Goal: Task Accomplishment & Management: Manage account settings

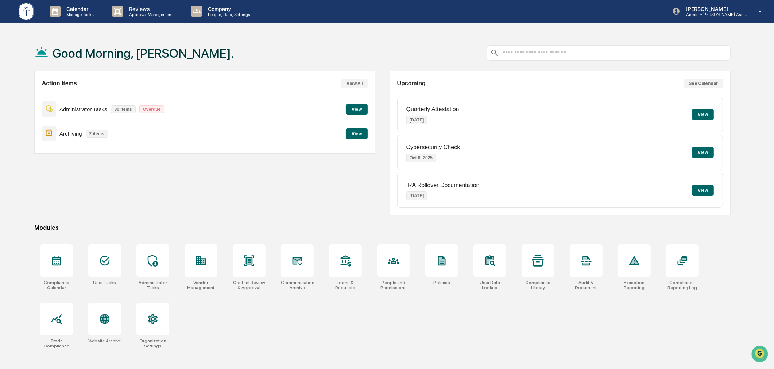
click at [375, 185] on div "Action Items View All Administrator Tasks 80 items Overdue View Archiving 2 ite…" at bounding box center [204, 143] width 341 height 144
click at [282, 202] on div "Action Items View All Administrator Tasks 80 items Overdue View Archiving 2 ite…" at bounding box center [204, 143] width 341 height 144
click at [90, 258] on div at bounding box center [104, 260] width 33 height 33
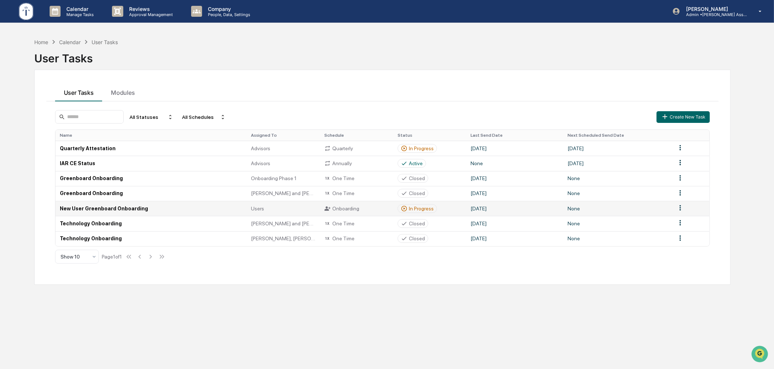
click at [413, 208] on div "In Progress" at bounding box center [421, 209] width 25 height 6
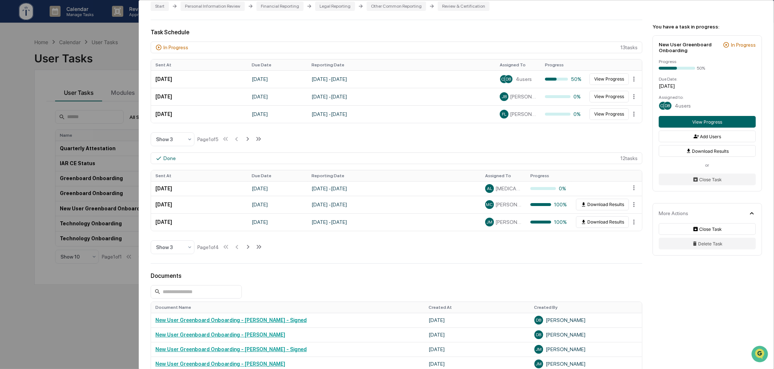
scroll to position [337, 0]
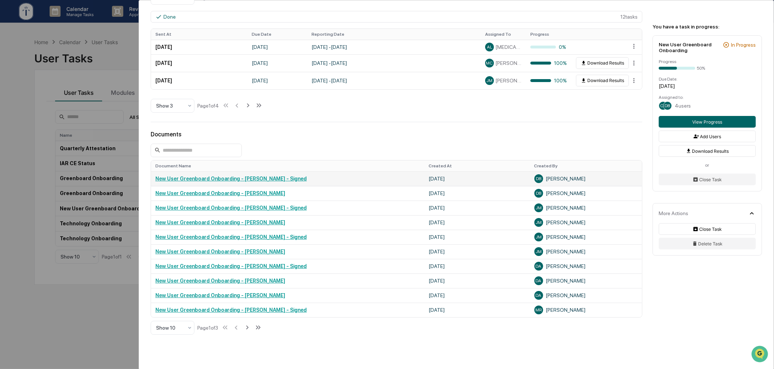
click at [262, 180] on link "New User Greenboard Onboarding - [PERSON_NAME] - Signed" at bounding box center [230, 179] width 151 height 6
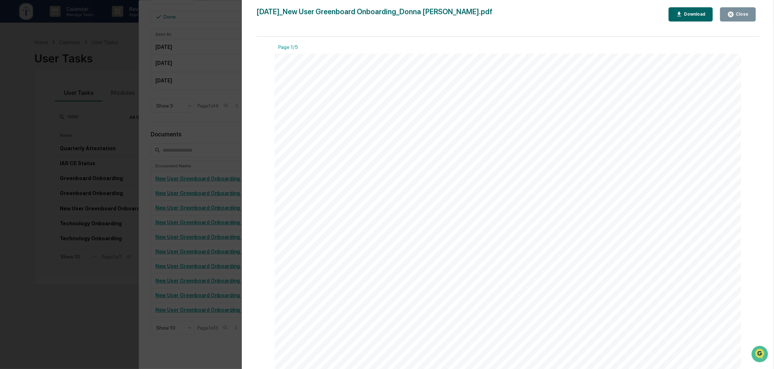
scroll to position [67, 0]
click at [316, 140] on link at bounding box center [315, 142] width 34 height 10
click at [205, 96] on div "Version History 10/01/2025, 05:19 PM Donna Barnhill 2025-10-01_New User Greenbo…" at bounding box center [387, 184] width 774 height 369
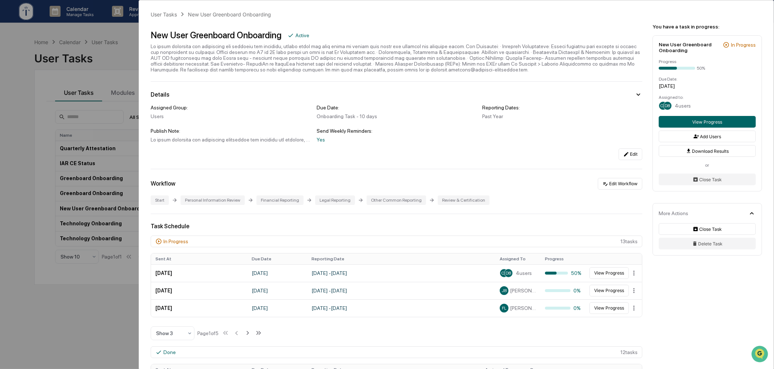
scroll to position [0, 0]
click at [102, 122] on div "User Tasks New User Greenboard Onboarding New User Greenboard Onboarding Active…" at bounding box center [387, 184] width 774 height 369
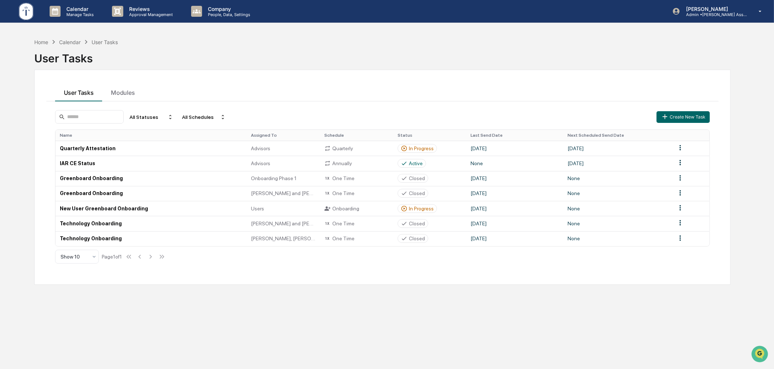
drag, startPoint x: 250, startPoint y: 50, endPoint x: 244, endPoint y: 55, distance: 7.0
click at [252, 50] on div "User Tasks" at bounding box center [382, 55] width 697 height 19
click at [323, 85] on div "User Tasks Modules" at bounding box center [382, 92] width 673 height 20
click at [416, 206] on div "In Progress" at bounding box center [421, 209] width 25 height 6
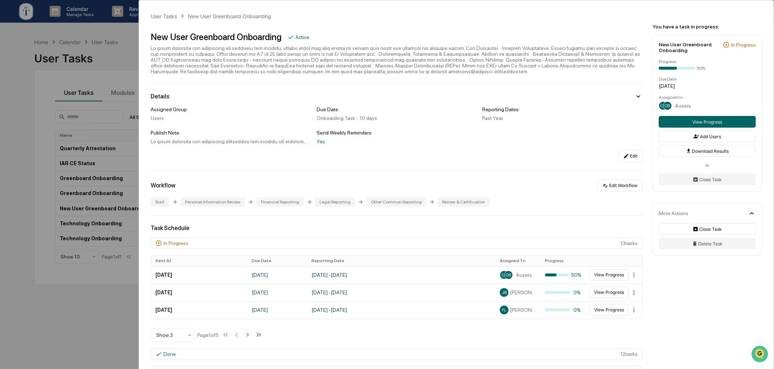
click at [468, 150] on div "Assigned Group: Users Due Date: Onboarding Task - 10 days Reporting Dates: Past…" at bounding box center [397, 134] width 492 height 55
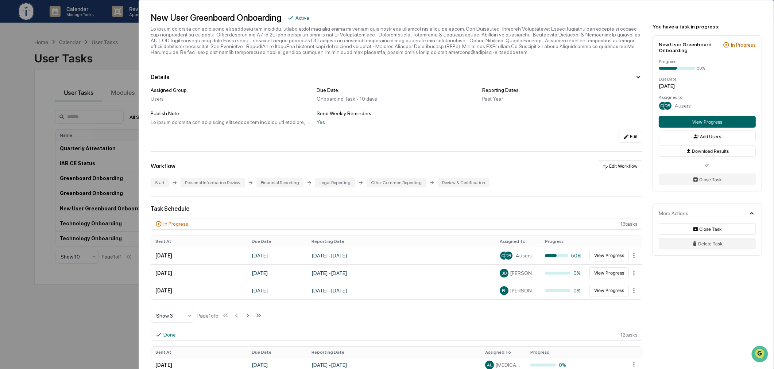
scroll to position [67, 0]
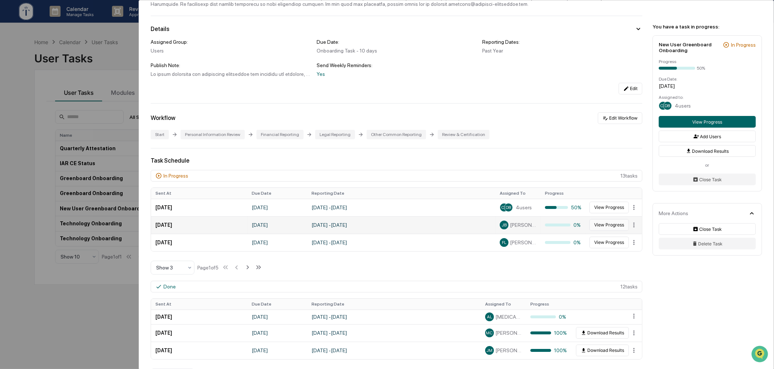
click at [603, 228] on button "View Progress" at bounding box center [609, 225] width 39 height 12
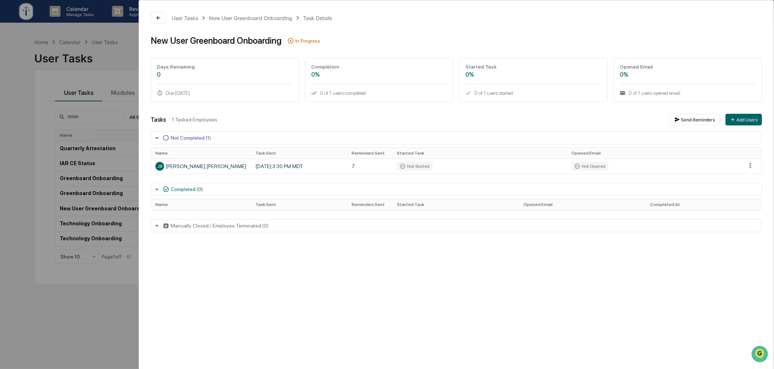
click at [344, 117] on div "1 Tasked Employees" at bounding box center [418, 120] width 492 height 6
click at [109, 68] on div "User Tasks New User Greenboard Onboarding Task Details New User Greenboard Onbo…" at bounding box center [387, 184] width 774 height 369
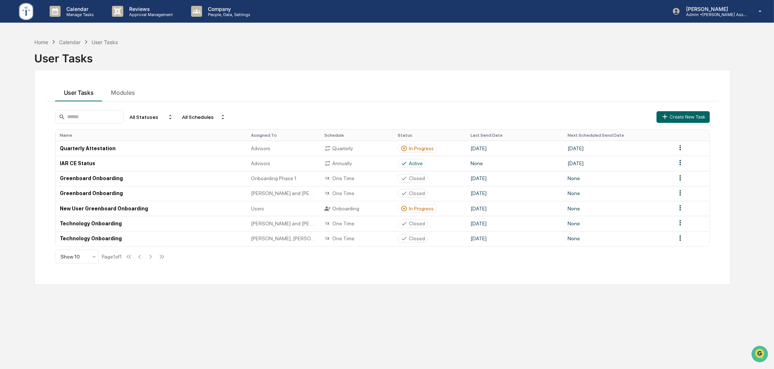
click at [339, 72] on div "User Tasks Modules All Statuses All Schedules Create New Task Name Assigned To …" at bounding box center [382, 177] width 697 height 215
click at [407, 209] on icon at bounding box center [404, 208] width 7 height 7
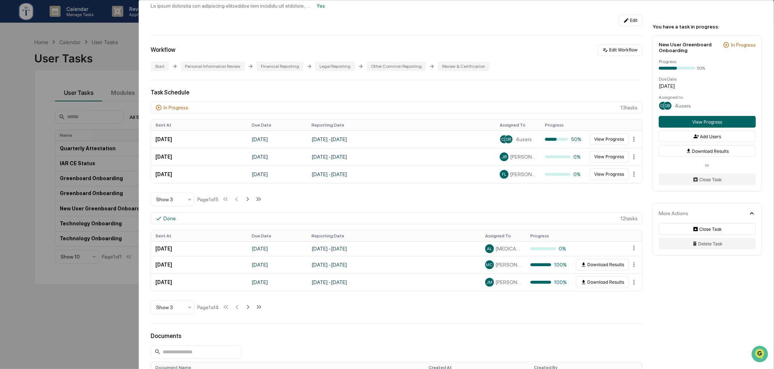
scroll to position [202, 0]
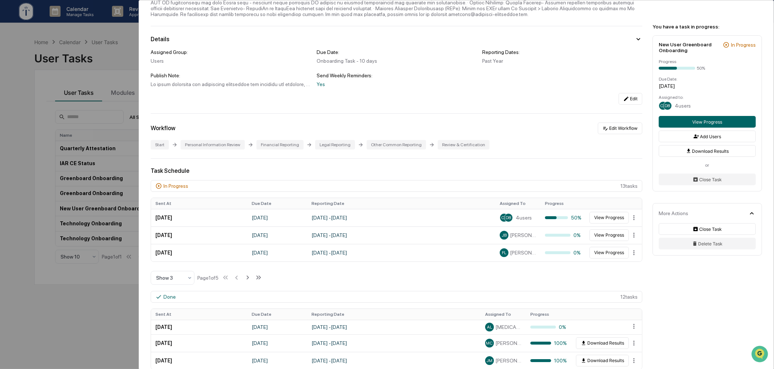
scroll to position [202, 0]
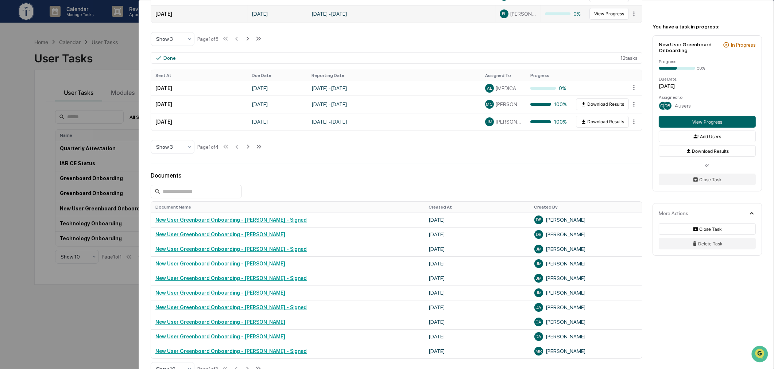
scroll to position [379, 0]
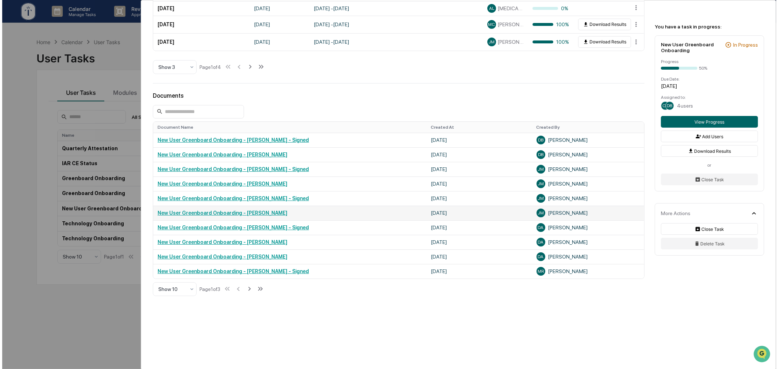
scroll to position [311, 0]
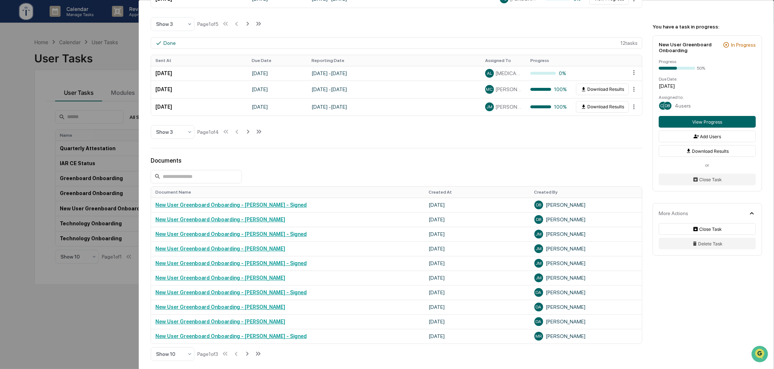
click at [82, 319] on div "User Tasks New User Greenboard Onboarding New User Greenboard Onboarding Active…" at bounding box center [387, 184] width 774 height 369
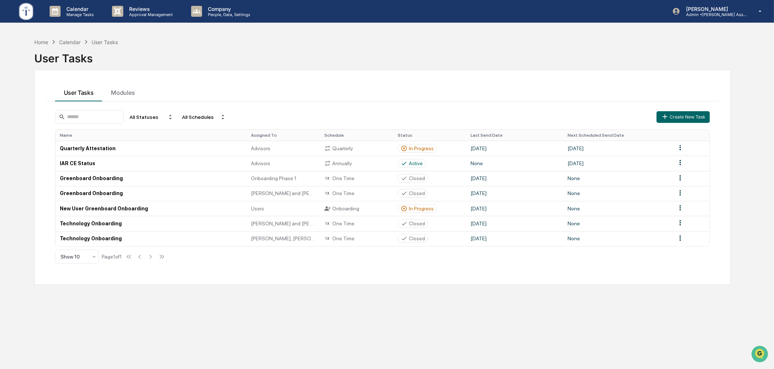
click at [236, 69] on div "Home Calendar User Tasks User Tasks User Tasks Modules All Statuses All Schedul…" at bounding box center [382, 219] width 719 height 369
click at [38, 38] on div "Home Calendar User Tasks" at bounding box center [76, 42] width 84 height 8
click at [41, 44] on div "Home" at bounding box center [41, 42] width 14 height 6
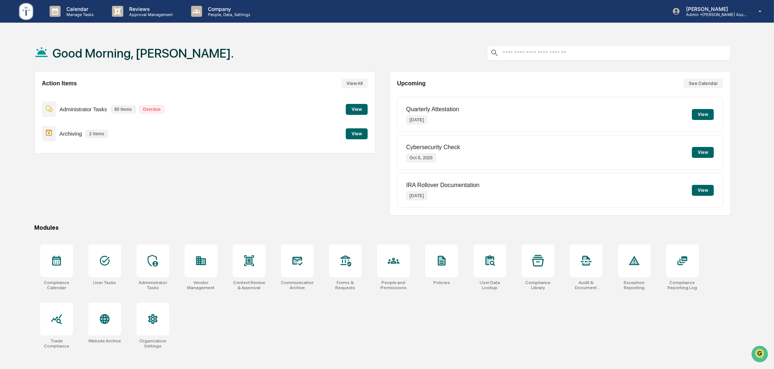
click at [382, 63] on div "Good Morning, [PERSON_NAME]." at bounding box center [382, 53] width 697 height 36
click at [381, 85] on div "Action Items View All Administrator Tasks 80 items Overdue View Archiving 2 ite…" at bounding box center [382, 143] width 697 height 144
click at [350, 129] on button "View" at bounding box center [357, 133] width 22 height 11
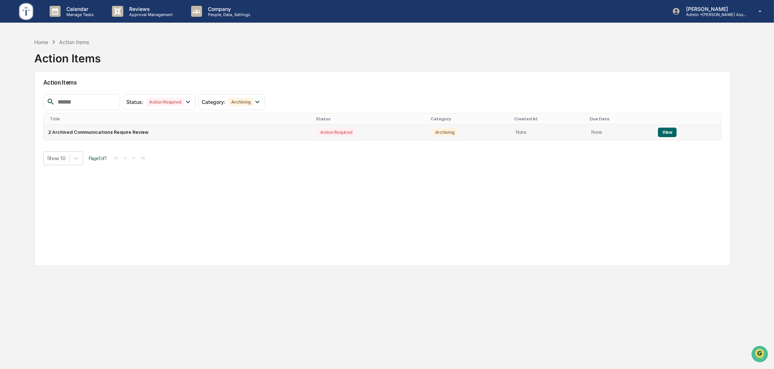
click at [666, 135] on button "View" at bounding box center [667, 132] width 19 height 9
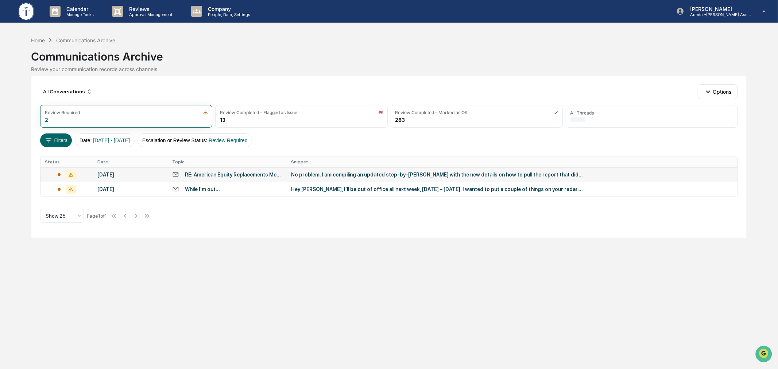
click at [246, 177] on div "RE: American Equity Replacements Meeting" at bounding box center [233, 175] width 97 height 6
click at [34, 289] on div "Calendar Manage Tasks Reviews Approval Management Company People, Data, Setting…" at bounding box center [389, 184] width 778 height 369
click at [224, 187] on div "While I'm out..." at bounding box center [227, 189] width 110 height 7
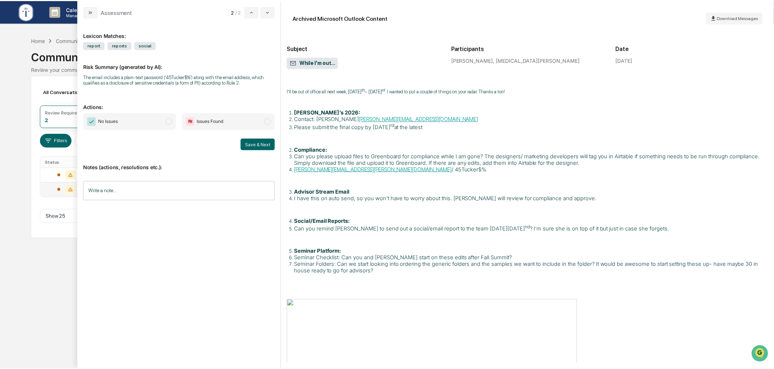
scroll to position [67, 0]
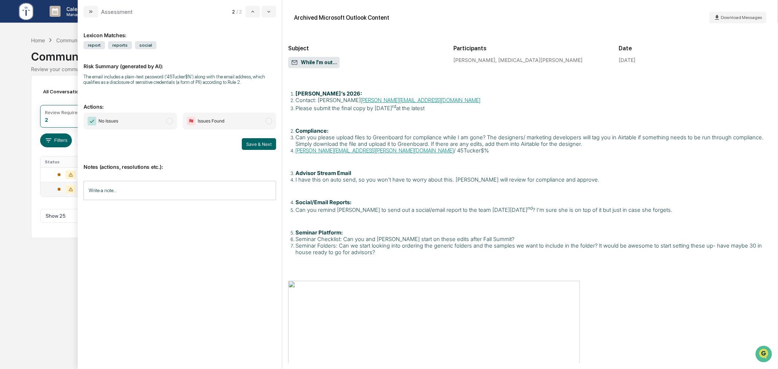
click at [73, 261] on div "Calendar Manage Tasks Reviews Approval Management Company People, Data, Setting…" at bounding box center [389, 184] width 778 height 369
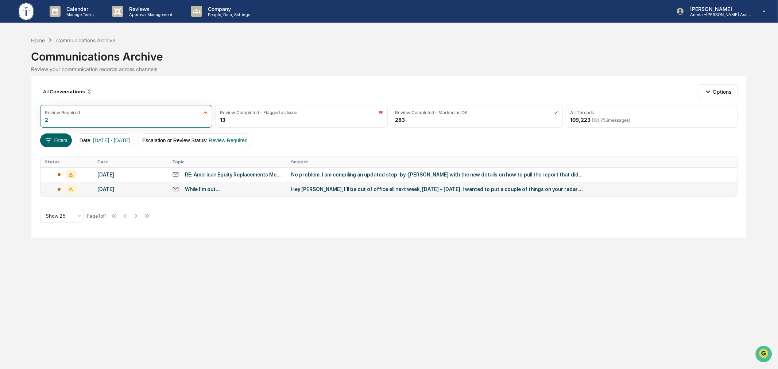
click at [39, 41] on div "Home" at bounding box center [38, 40] width 14 height 6
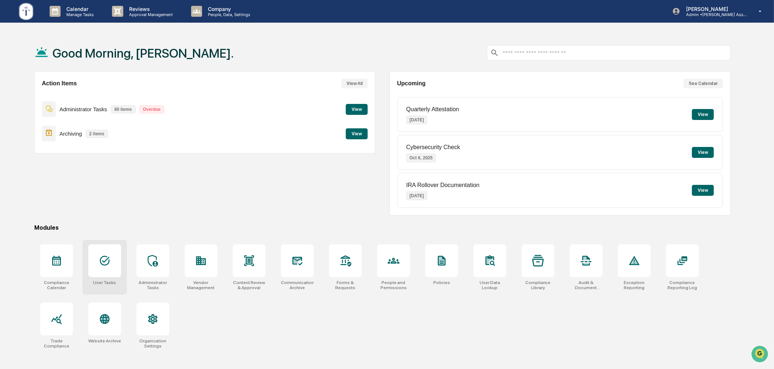
click at [95, 256] on div at bounding box center [104, 260] width 33 height 33
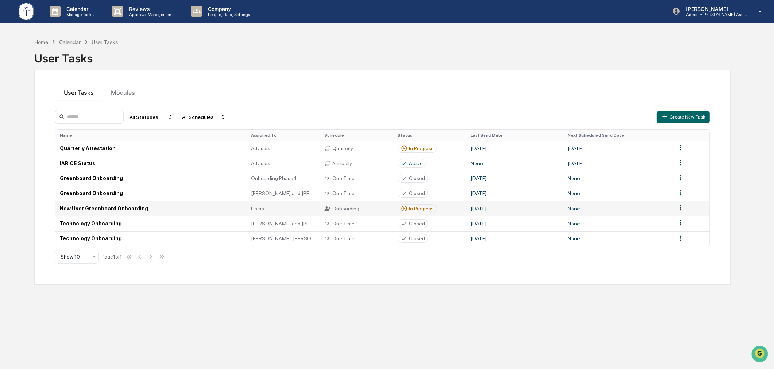
click at [423, 208] on div "In Progress" at bounding box center [421, 209] width 25 height 6
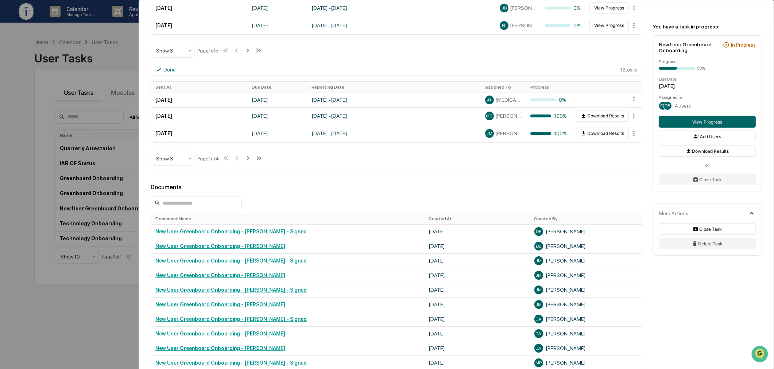
scroll to position [337, 0]
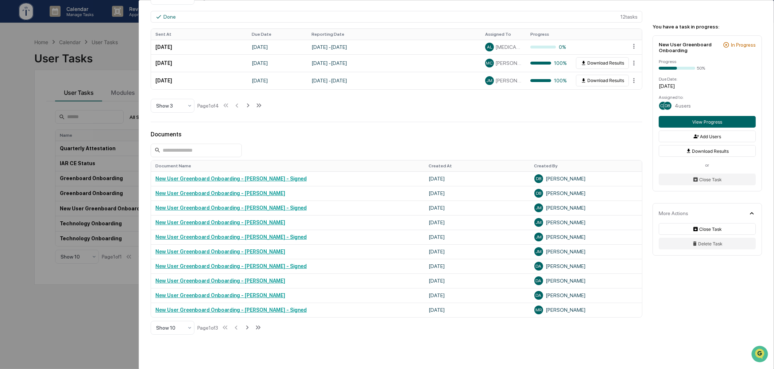
click at [69, 304] on div "User Tasks New User Greenboard Onboarding New User Greenboard Onboarding Active…" at bounding box center [387, 184] width 774 height 369
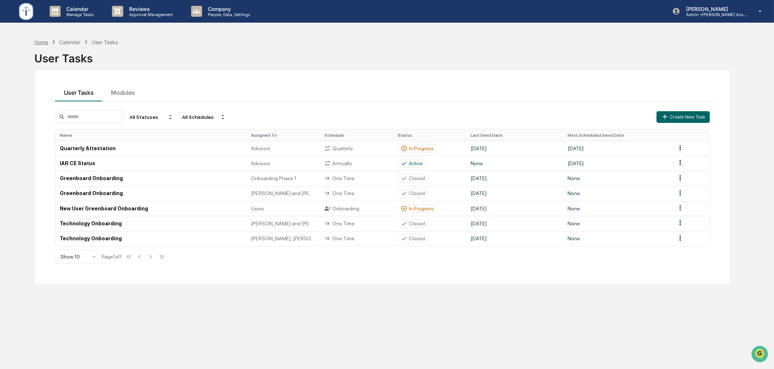
click at [39, 40] on div "Home" at bounding box center [41, 42] width 14 height 6
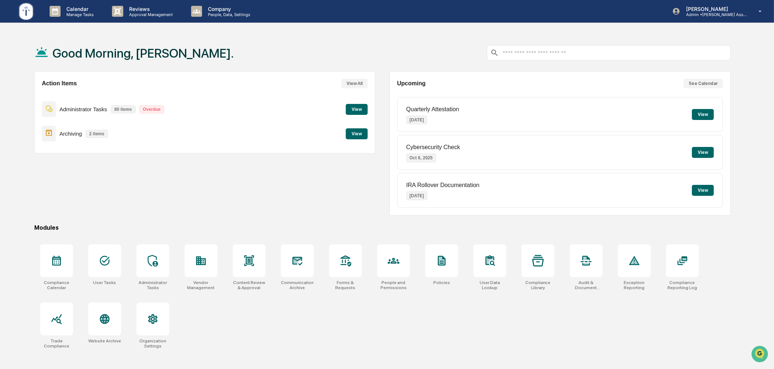
click at [712, 117] on button "View" at bounding box center [703, 114] width 22 height 11
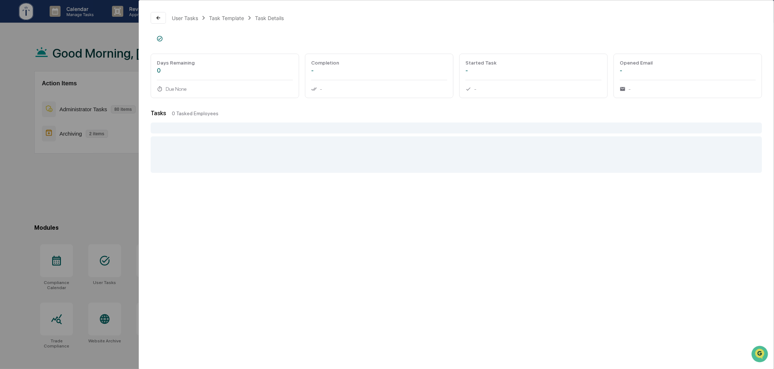
click at [75, 177] on div "User Tasks Task Template Task Details Days Remaining 0 Due None Completion - - …" at bounding box center [387, 184] width 774 height 369
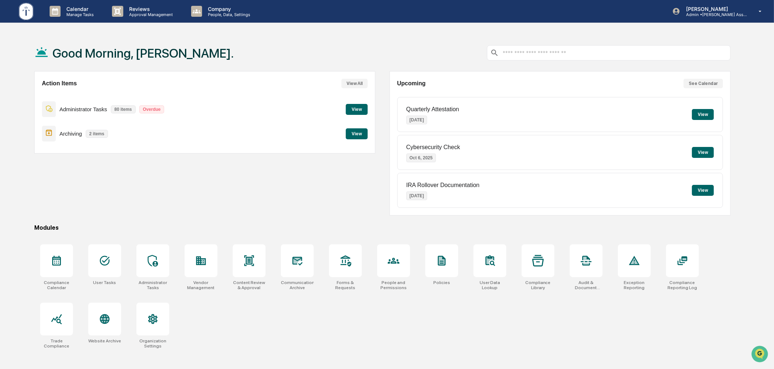
click at [694, 108] on div "Quarterly Attestation Oct 1, 2025 View" at bounding box center [560, 114] width 326 height 35
click at [710, 118] on button "View" at bounding box center [703, 114] width 22 height 11
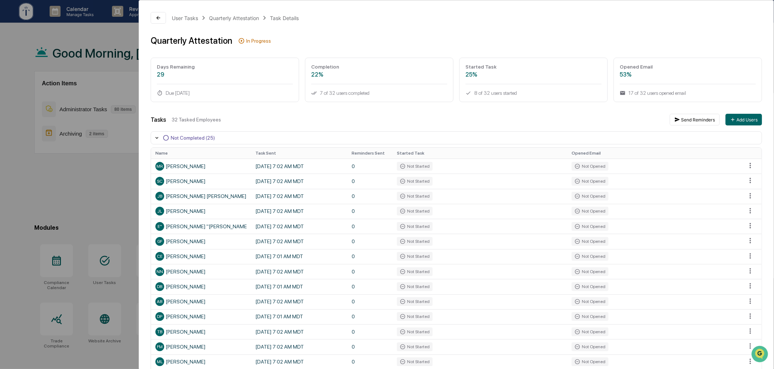
click at [75, 193] on div "User Tasks Quarterly Attestation Task Details Quarterly Attestation In Progress…" at bounding box center [387, 184] width 774 height 369
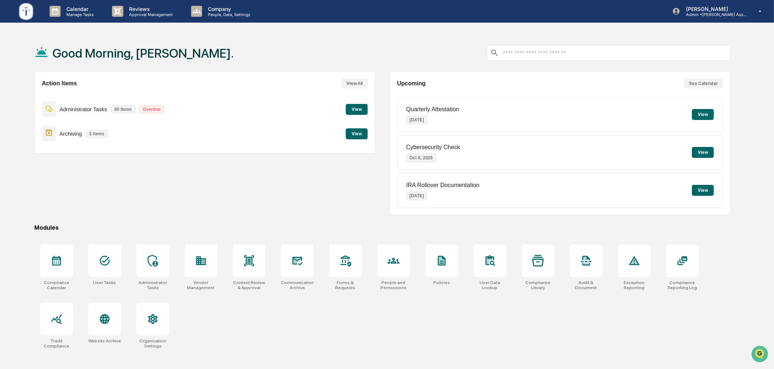
click at [391, 133] on div "Upcoming See Calendar Quarterly Attestation Oct 1, 2025 View Cybersecurity Chec…" at bounding box center [560, 143] width 341 height 144
click at [75, 13] on p "Manage Tasks" at bounding box center [79, 14] width 37 height 5
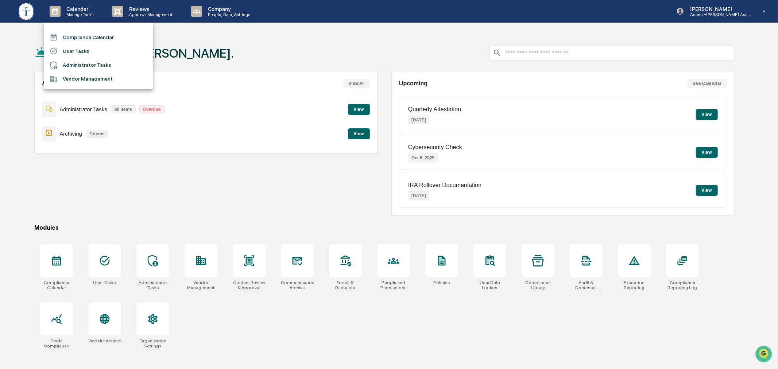
click at [239, 41] on div at bounding box center [389, 184] width 778 height 369
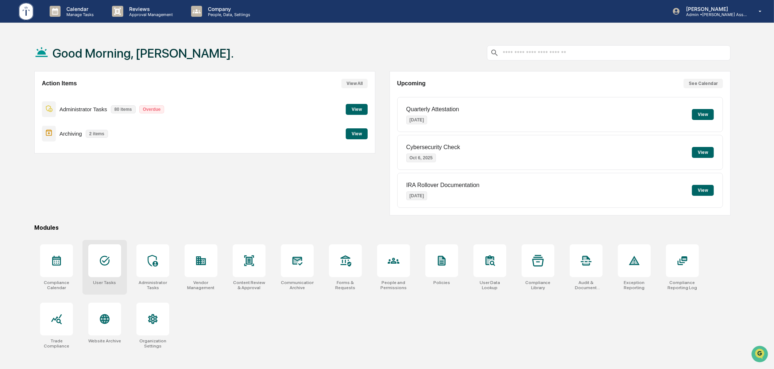
click at [104, 261] on icon at bounding box center [105, 261] width 10 height 10
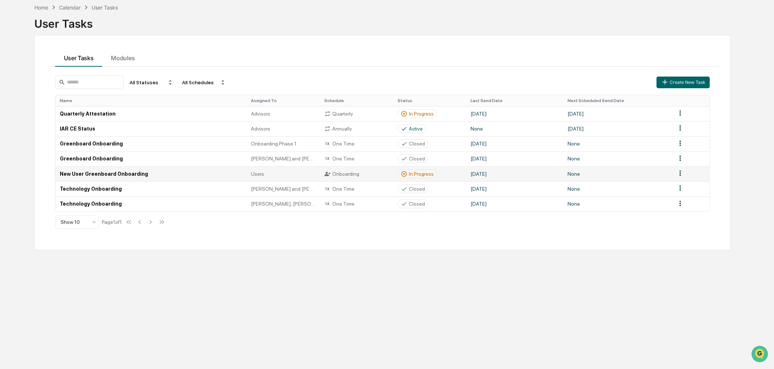
click at [425, 175] on div "In Progress" at bounding box center [421, 174] width 25 height 6
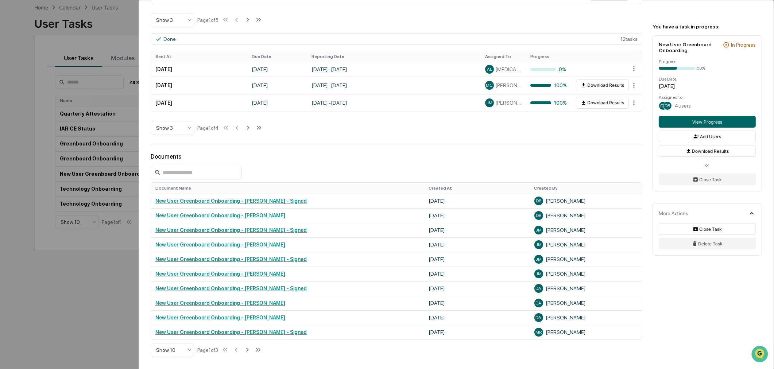
scroll to position [337, 0]
